Goal: Transaction & Acquisition: Purchase product/service

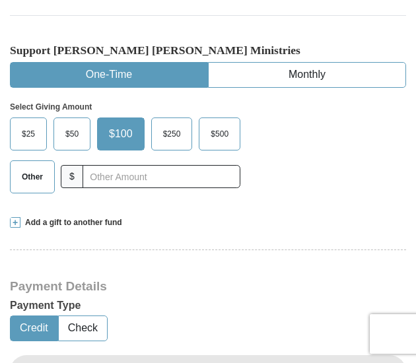
scroll to position [330, 0]
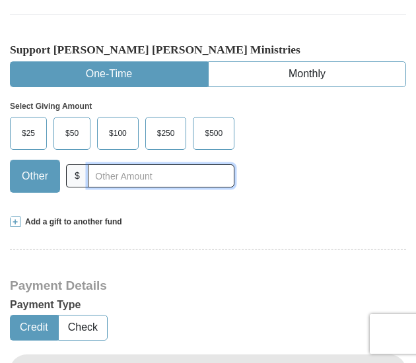
click at [111, 180] on input "text" at bounding box center [161, 176] width 147 height 23
type input "125.00"
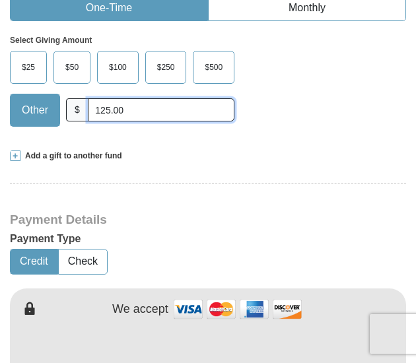
scroll to position [463, 0]
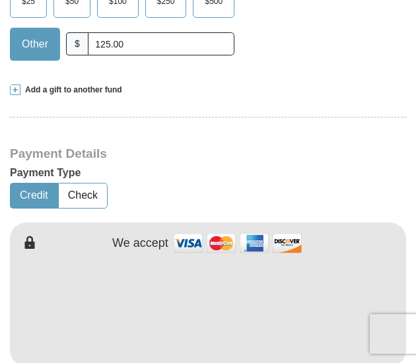
type input "[PERSON_NAME]"
type input "Hully"
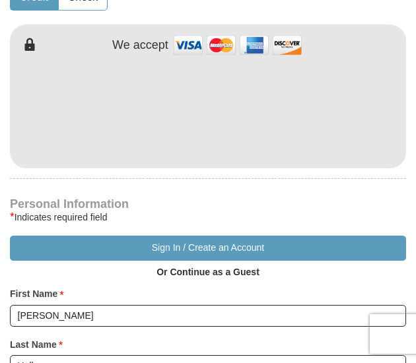
scroll to position [727, 0]
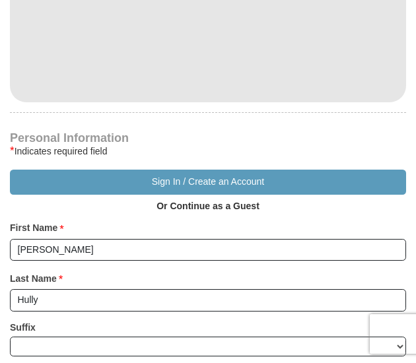
click at [186, 206] on strong "Or Continue as a Guest" at bounding box center [208, 206] width 103 height 11
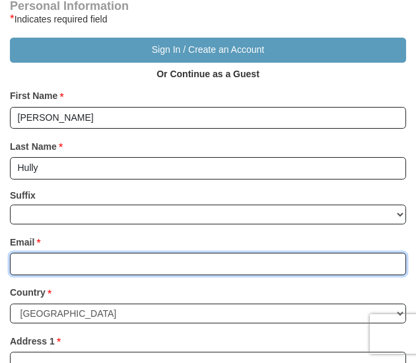
click at [130, 256] on input "Email *" at bounding box center [208, 264] width 396 height 22
type input "[EMAIL_ADDRESS][DOMAIN_NAME]"
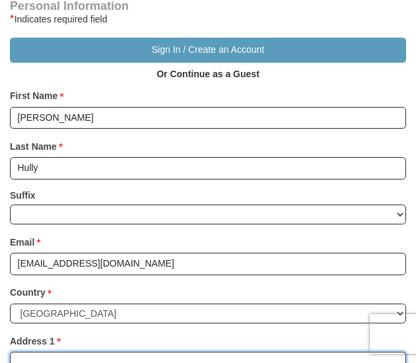
type input "16840 New Autumn Dr"
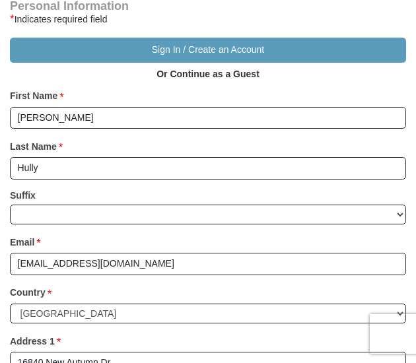
type input "Monument"
select select "CO"
type input "80132-9284"
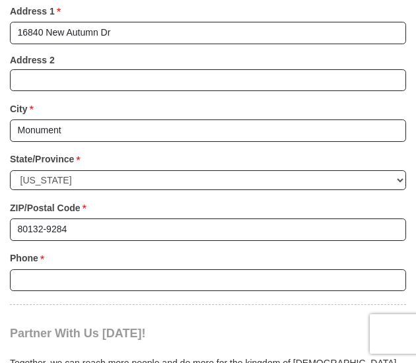
scroll to position [1256, 0]
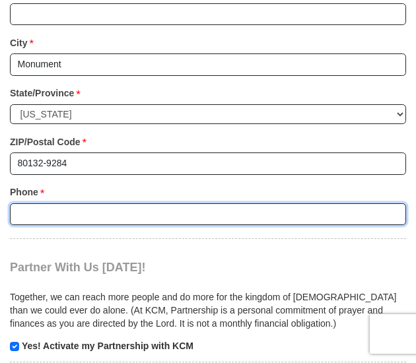
click at [140, 212] on input "Phone * *" at bounding box center [208, 215] width 396 height 22
type input "4066984796"
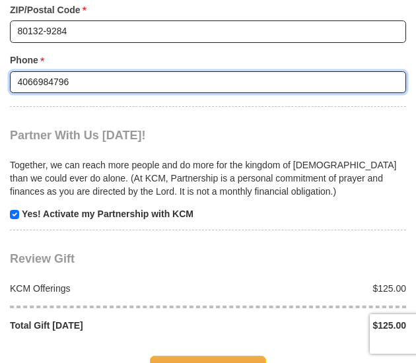
scroll to position [1454, 0]
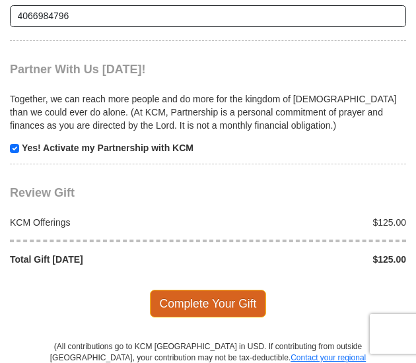
click at [206, 298] on span "Complete Your Gift" at bounding box center [208, 304] width 117 height 28
